Goal: Navigation & Orientation: Go to known website

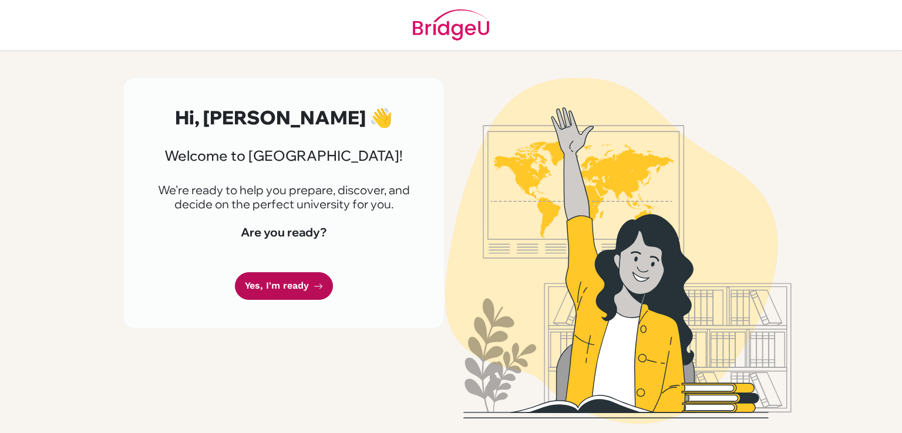
click at [293, 278] on link "Yes, I'm ready" at bounding box center [284, 286] width 98 height 28
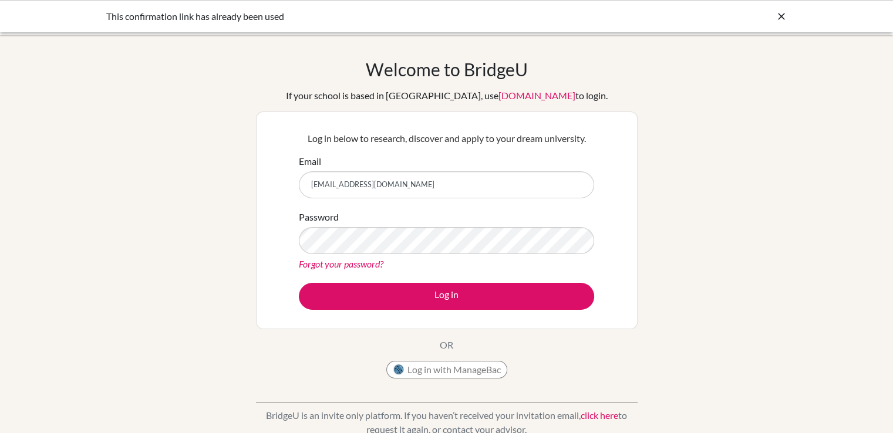
type input "[EMAIL_ADDRESS][DOMAIN_NAME]"
click at [299, 283] on button "Log in" at bounding box center [446, 296] width 295 height 27
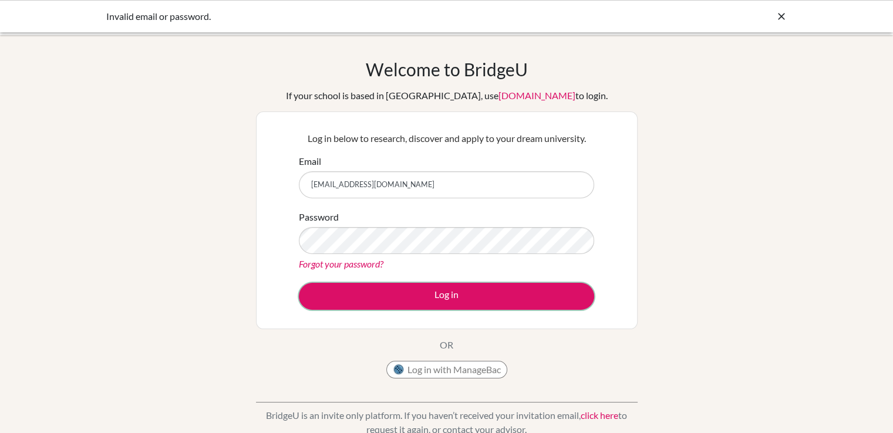
click at [474, 291] on button "Log in" at bounding box center [446, 296] width 295 height 27
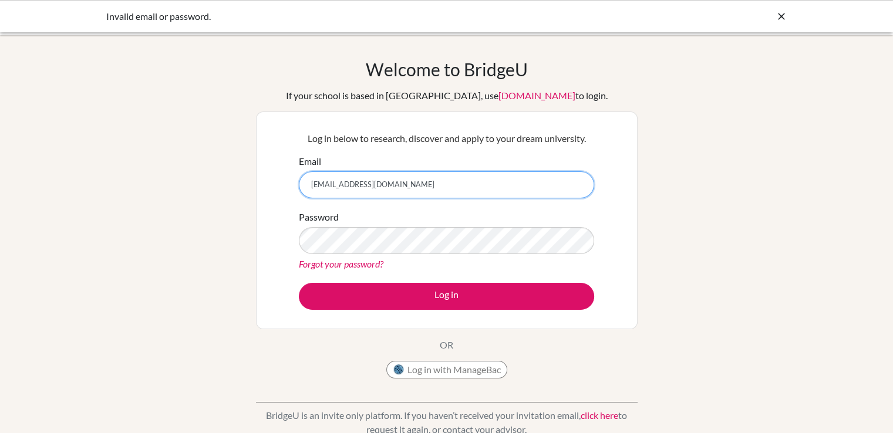
click at [338, 188] on input "[EMAIL_ADDRESS][DOMAIN_NAME]" at bounding box center [446, 184] width 295 height 27
type input "[PERSON_NAME][EMAIL_ADDRESS][DOMAIN_NAME]"
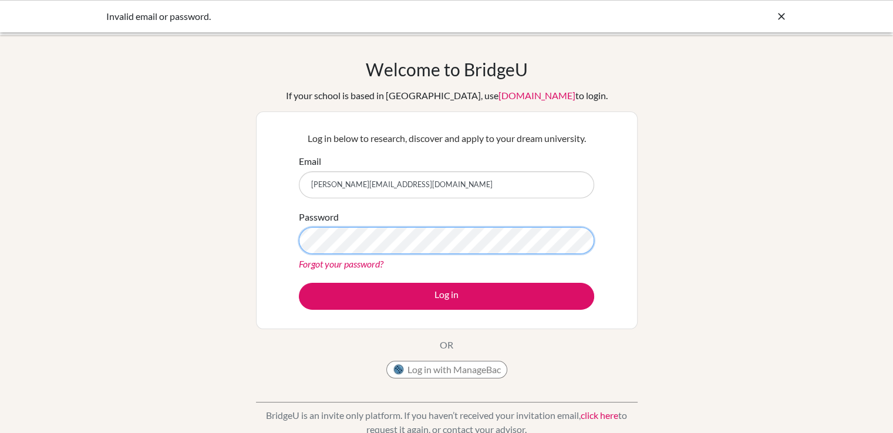
click at [299, 283] on button "Log in" at bounding box center [446, 296] width 295 height 27
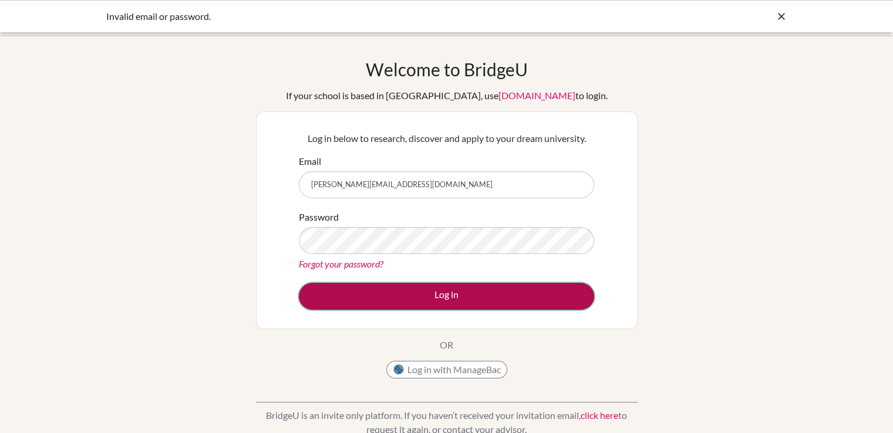
click at [494, 295] on button "Log in" at bounding box center [446, 296] width 295 height 27
